Goal: Browse casually

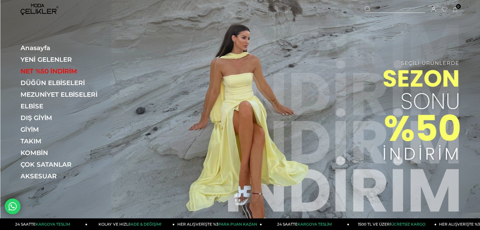
click at [67, 59] on link "YENİ GELENLER" at bounding box center [64, 60] width 87 height 8
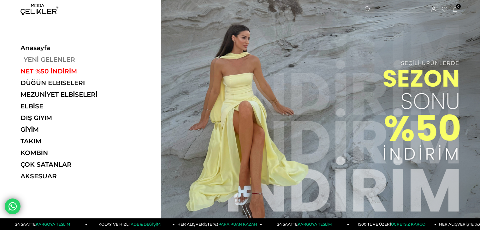
drag, startPoint x: 0, startPoint y: 0, endPoint x: 67, endPoint y: 59, distance: 89.7
click at [67, 59] on link "YENİ GELENLER" at bounding box center [64, 60] width 87 height 8
click at [49, 59] on link "YENİ GELENLER" at bounding box center [64, 60] width 87 height 8
click at [49, 60] on link "YENİ GELENLER" at bounding box center [64, 60] width 87 height 8
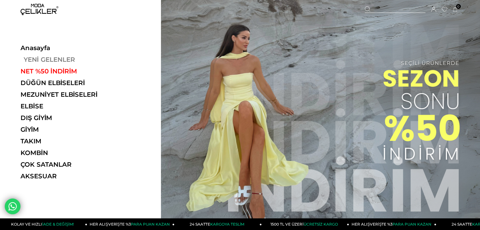
click at [32, 57] on link "YENİ GELENLER" at bounding box center [64, 60] width 87 height 8
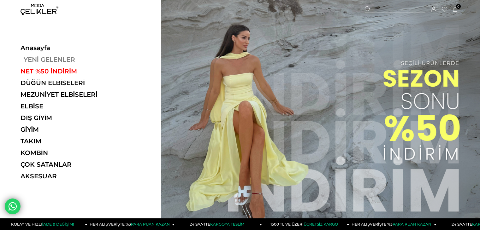
click at [32, 57] on link "YENİ GELENLER" at bounding box center [64, 60] width 87 height 8
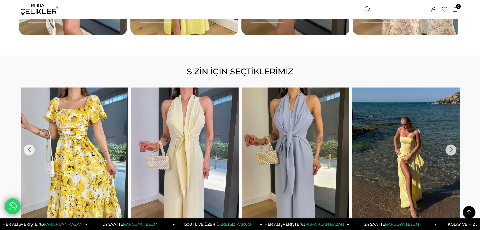
scroll to position [1073, 0]
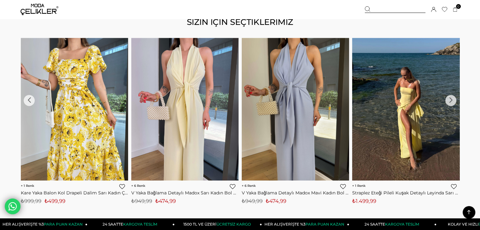
click at [44, 5] on img at bounding box center [40, 9] width 38 height 11
